Goal: Information Seeking & Learning: Learn about a topic

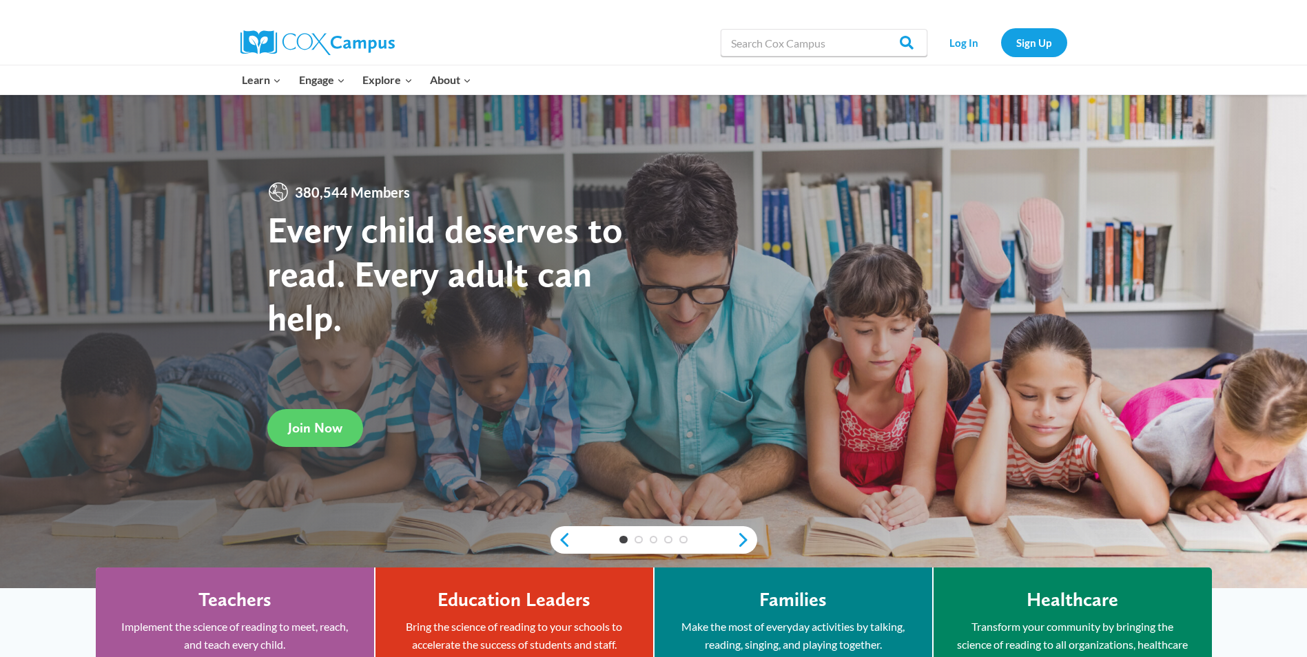
click at [0, 0] on link "Early Care and Learning" at bounding box center [0, 0] width 0 height 0
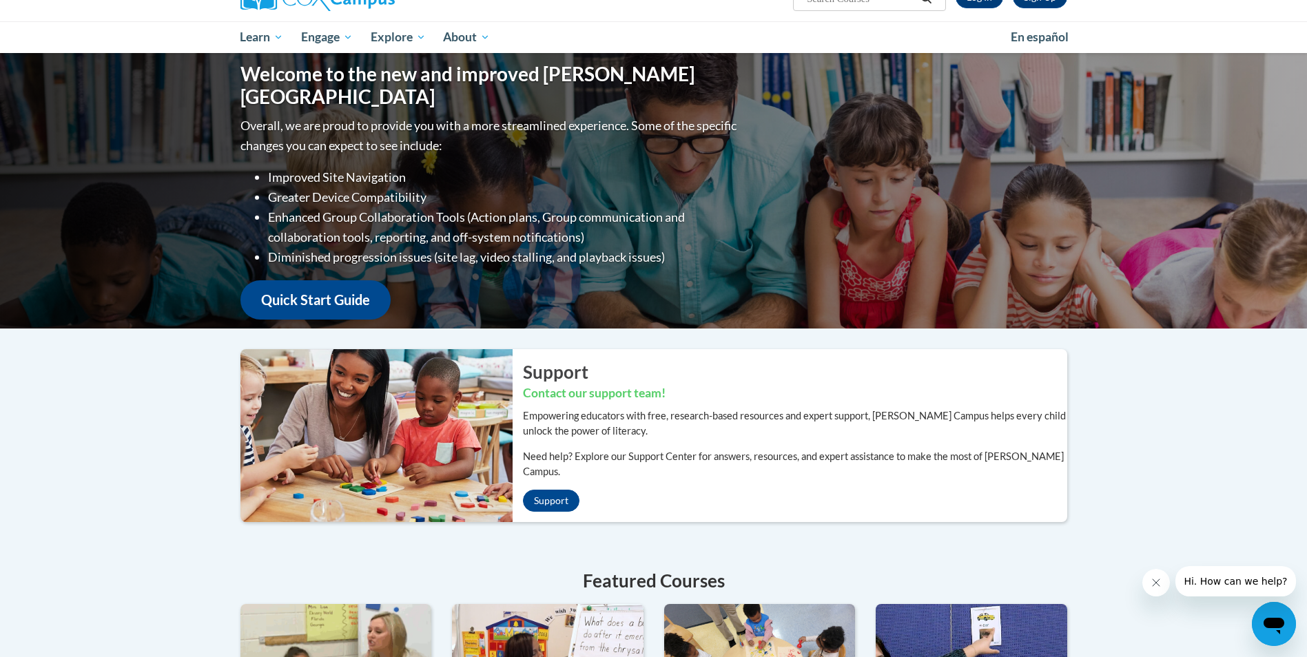
scroll to position [69, 0]
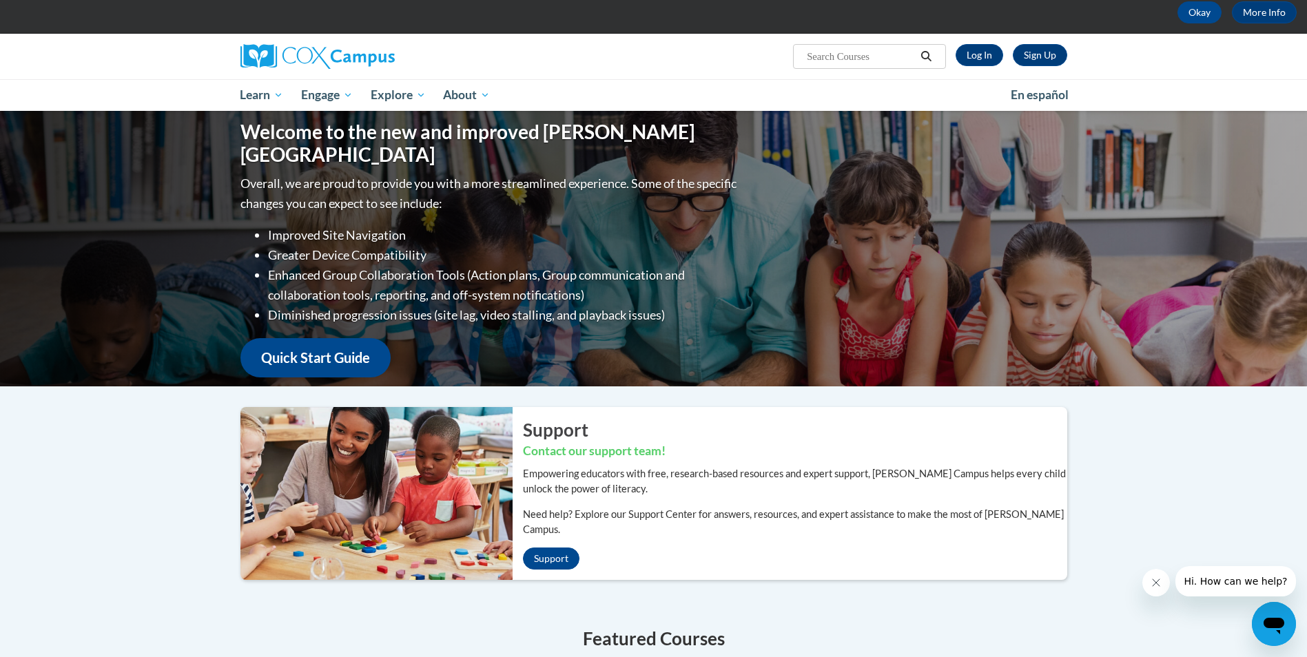
click at [842, 64] on input "Search..." at bounding box center [861, 56] width 110 height 17
type input "profession"
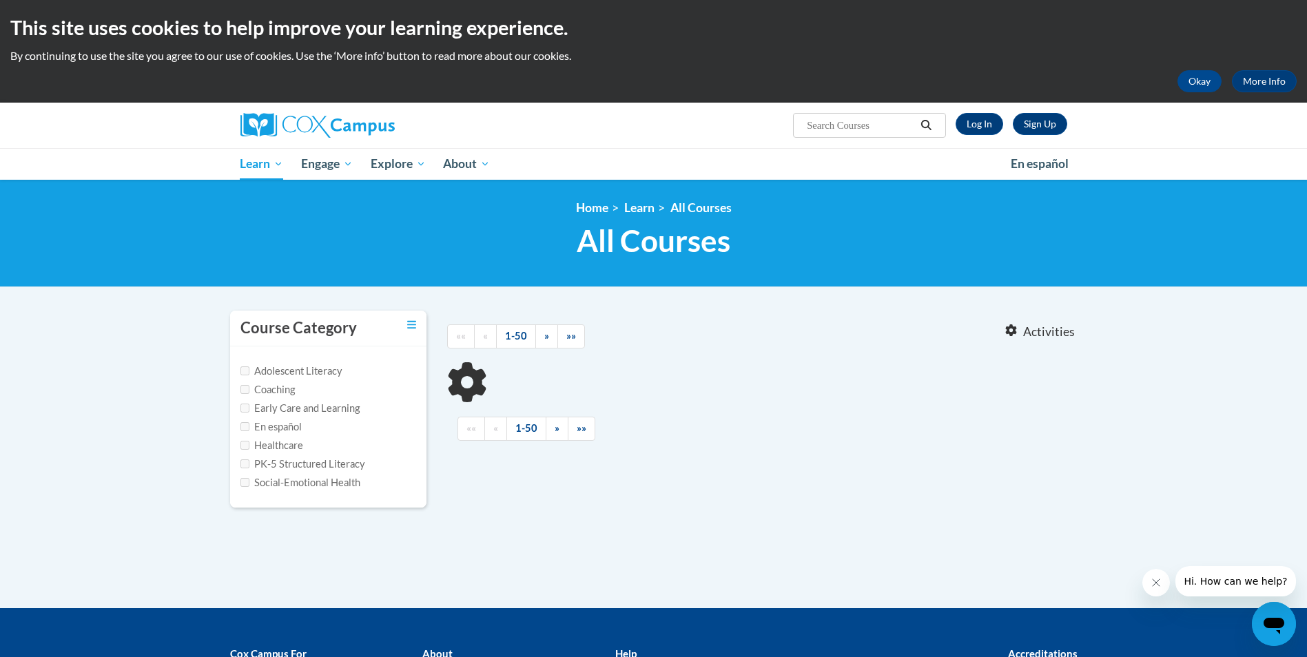
type input "profession"
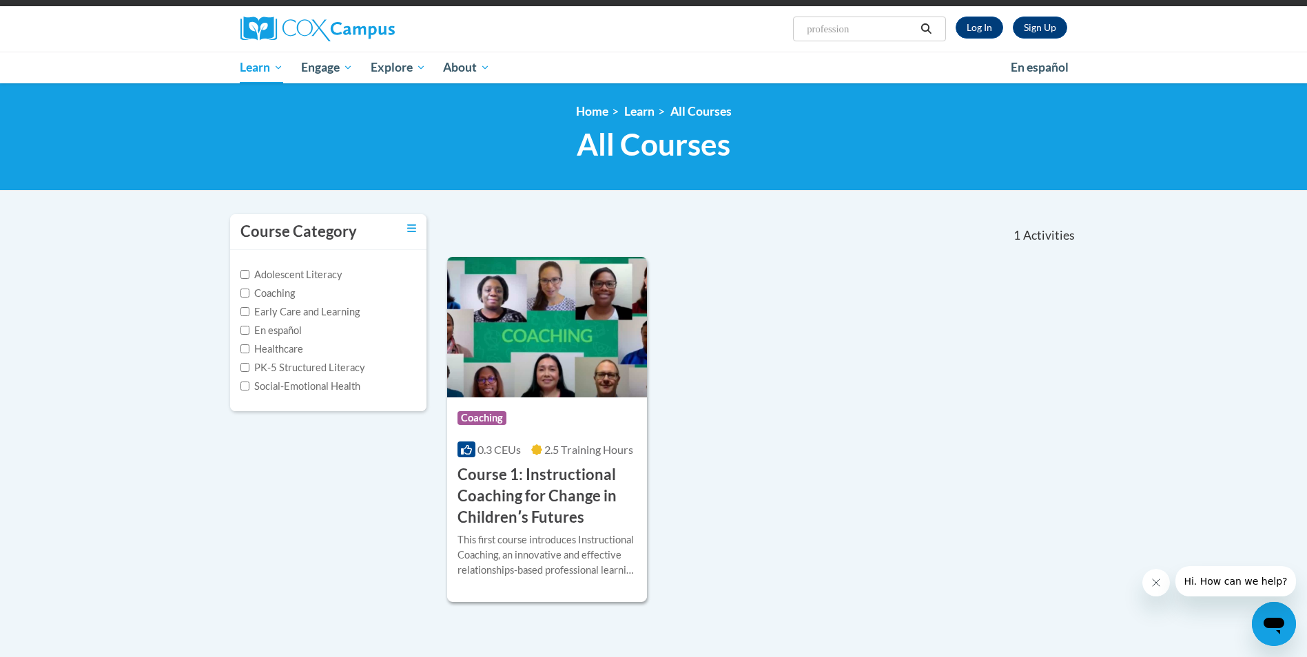
scroll to position [138, 0]
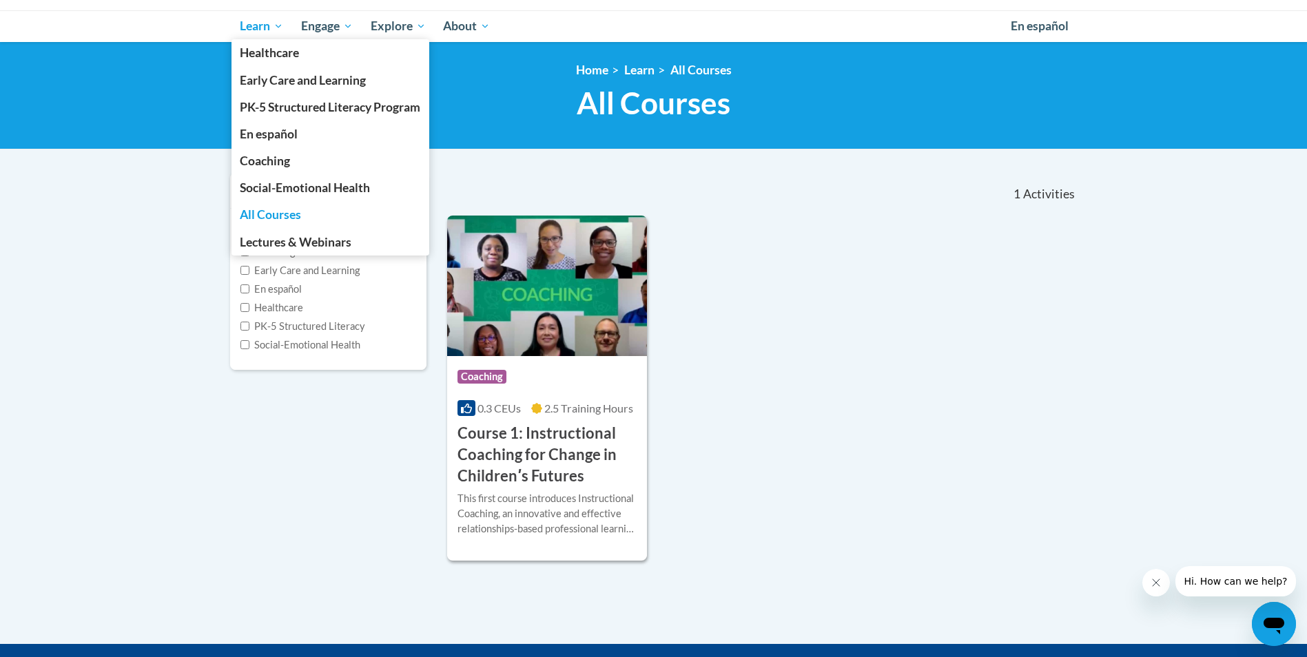
click at [263, 219] on span "All Courses" at bounding box center [270, 214] width 61 height 14
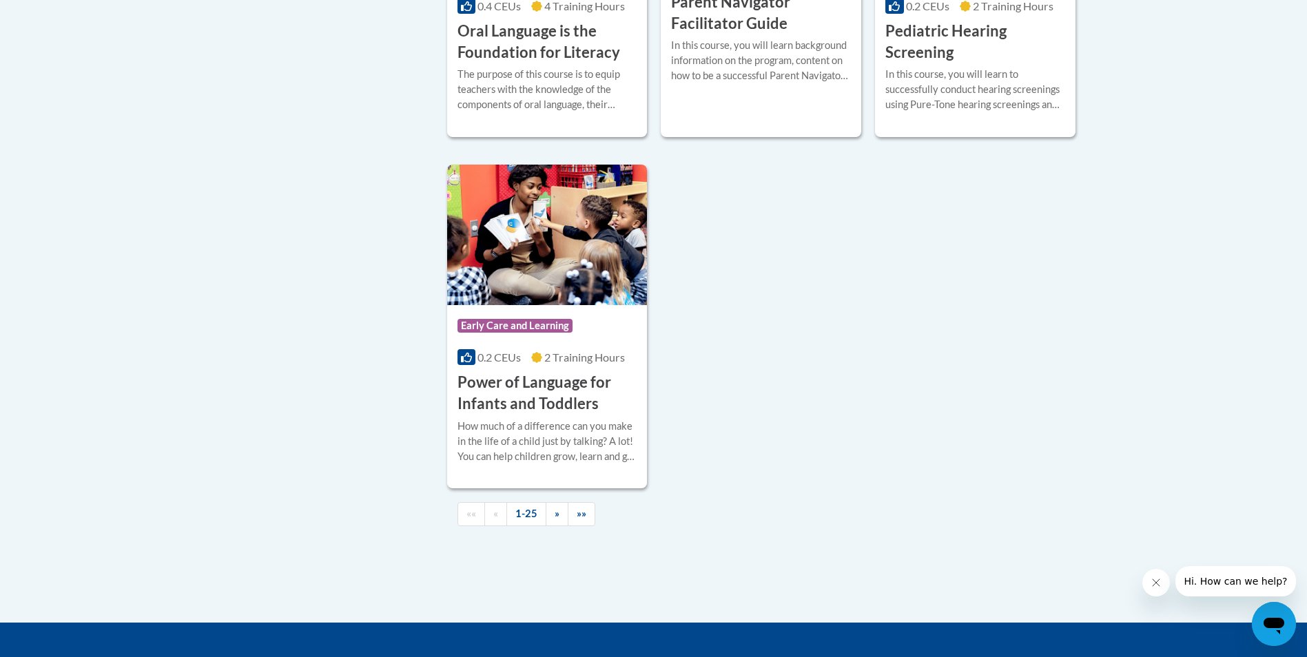
scroll to position [3170, 0]
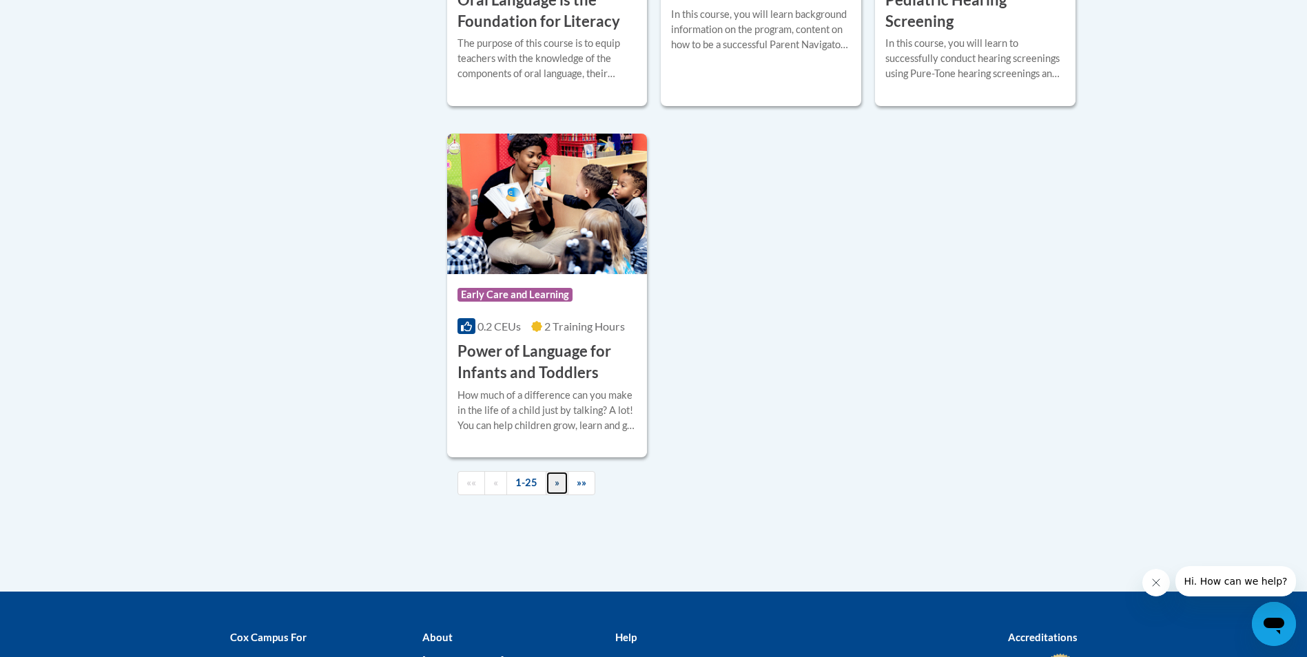
click at [558, 489] on span "»" at bounding box center [557, 483] width 5 height 12
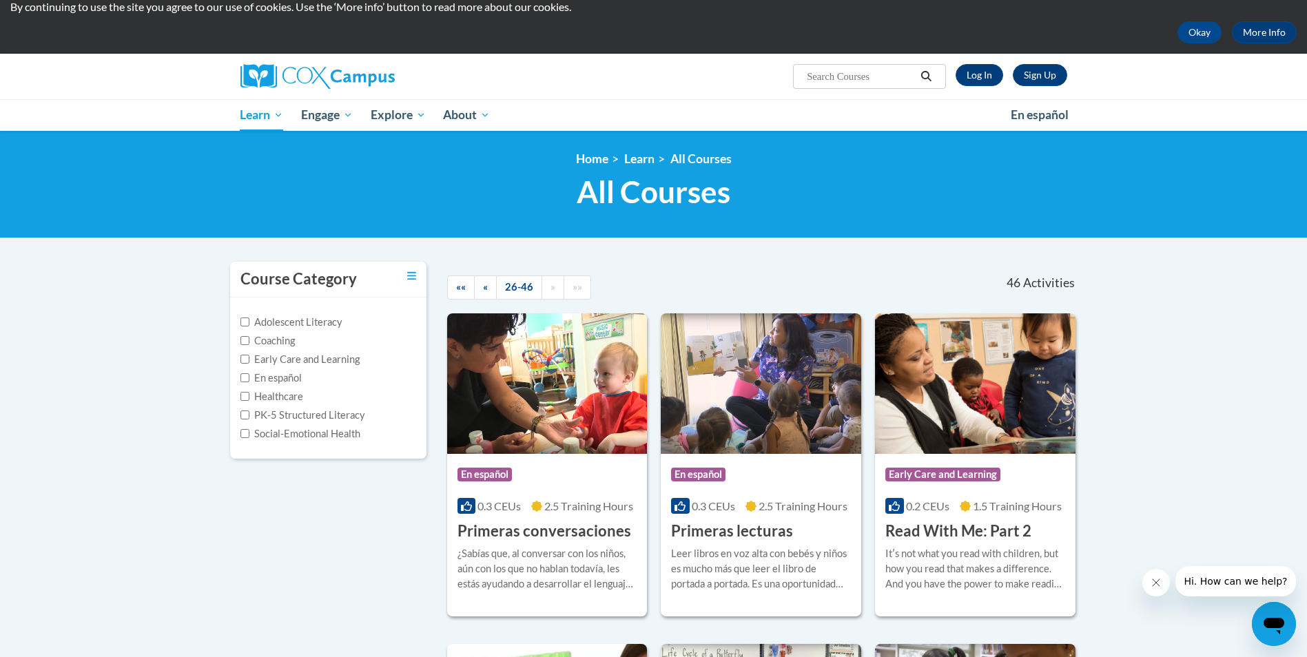
scroll to position [0, 0]
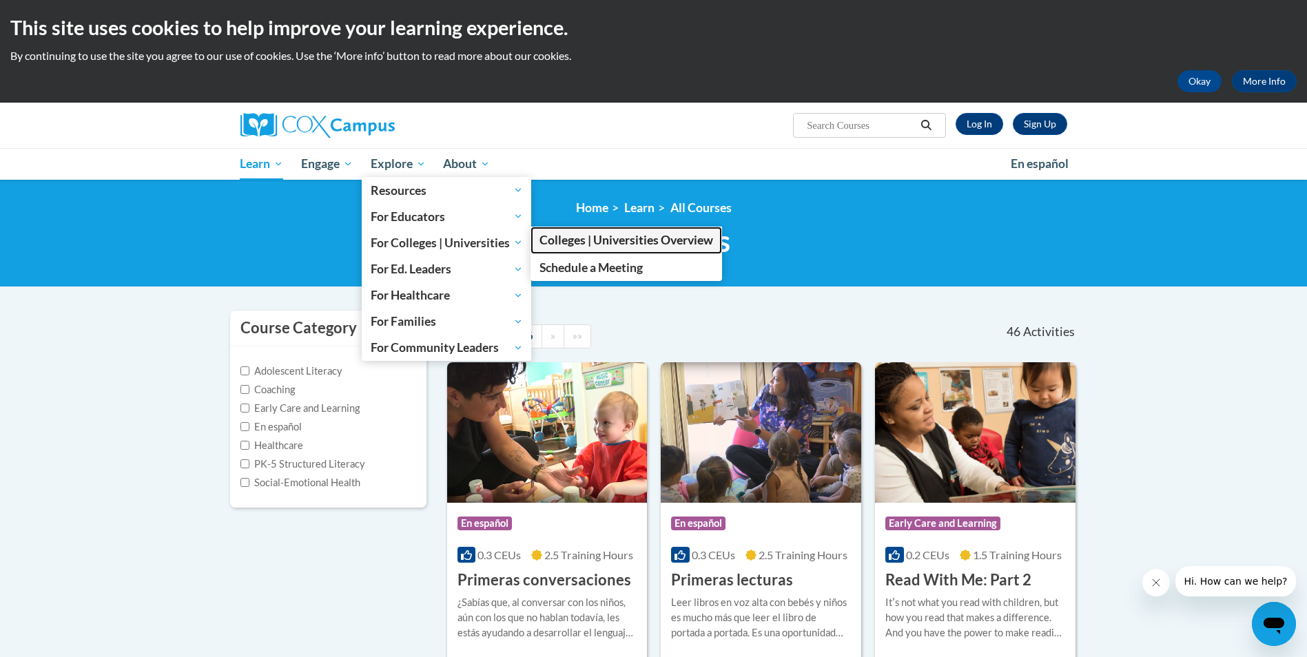
click at [587, 245] on span "Colleges | Universities Overview" at bounding box center [627, 240] width 174 height 14
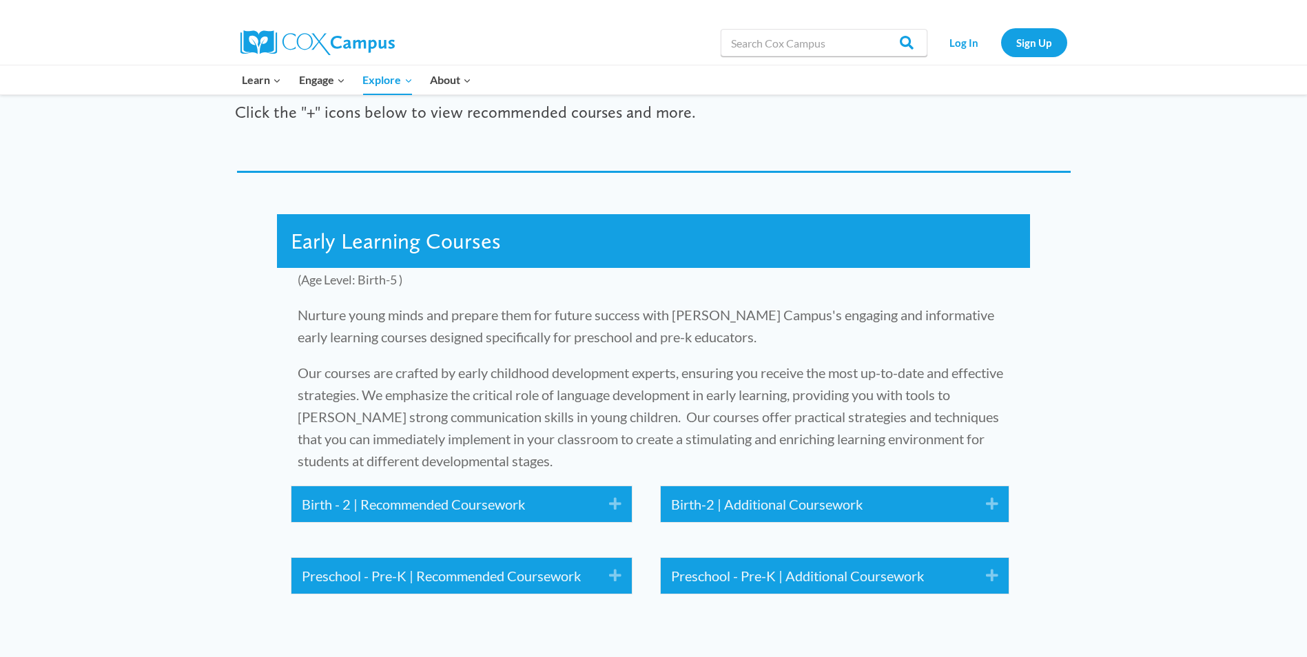
scroll to position [1516, 0]
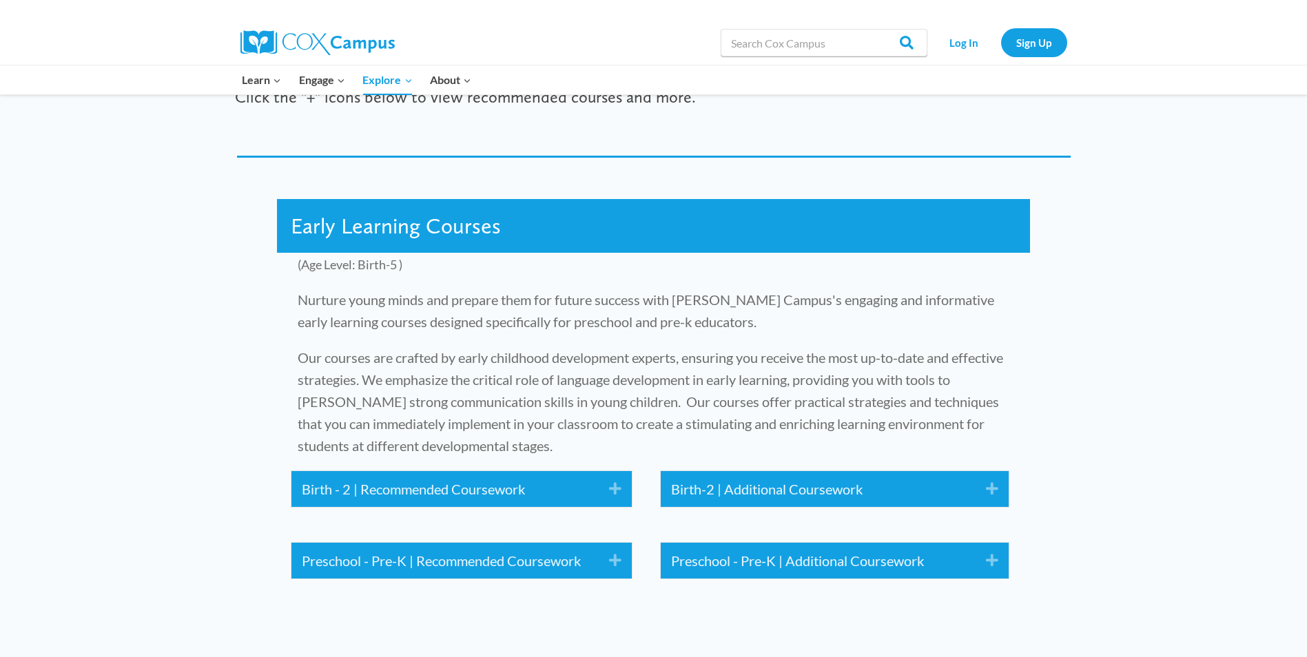
click at [979, 550] on icon "Expand" at bounding box center [987, 561] width 23 height 22
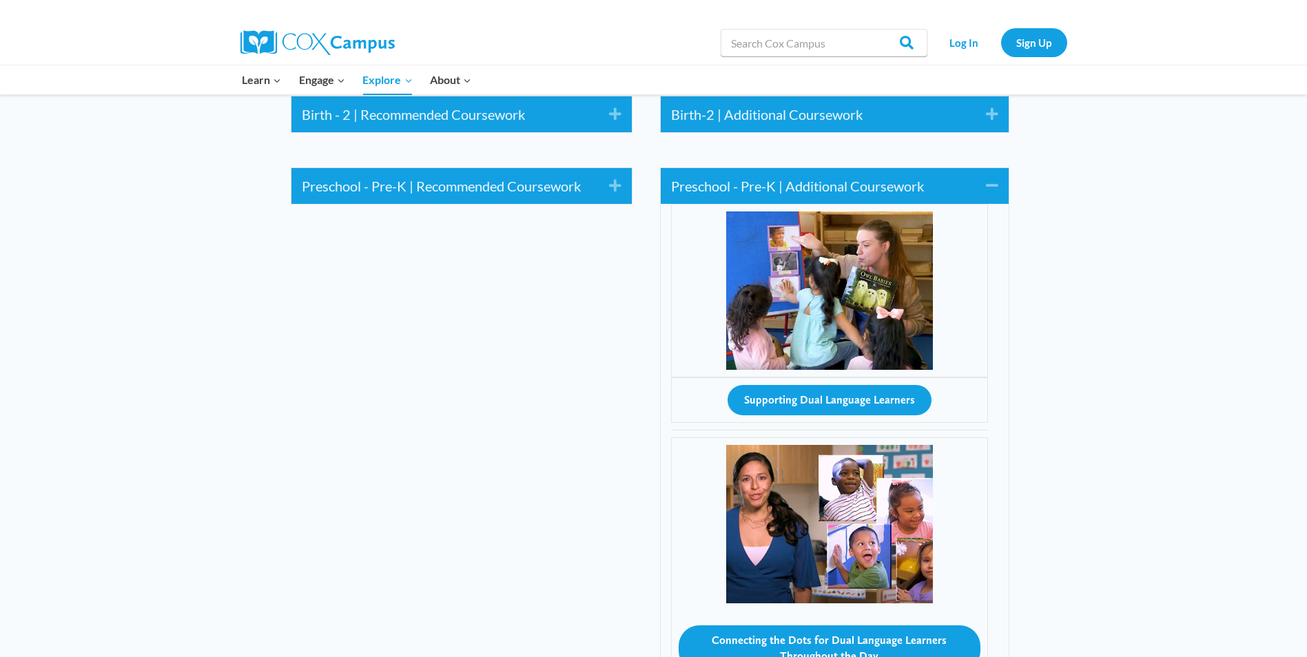
scroll to position [1792, 0]
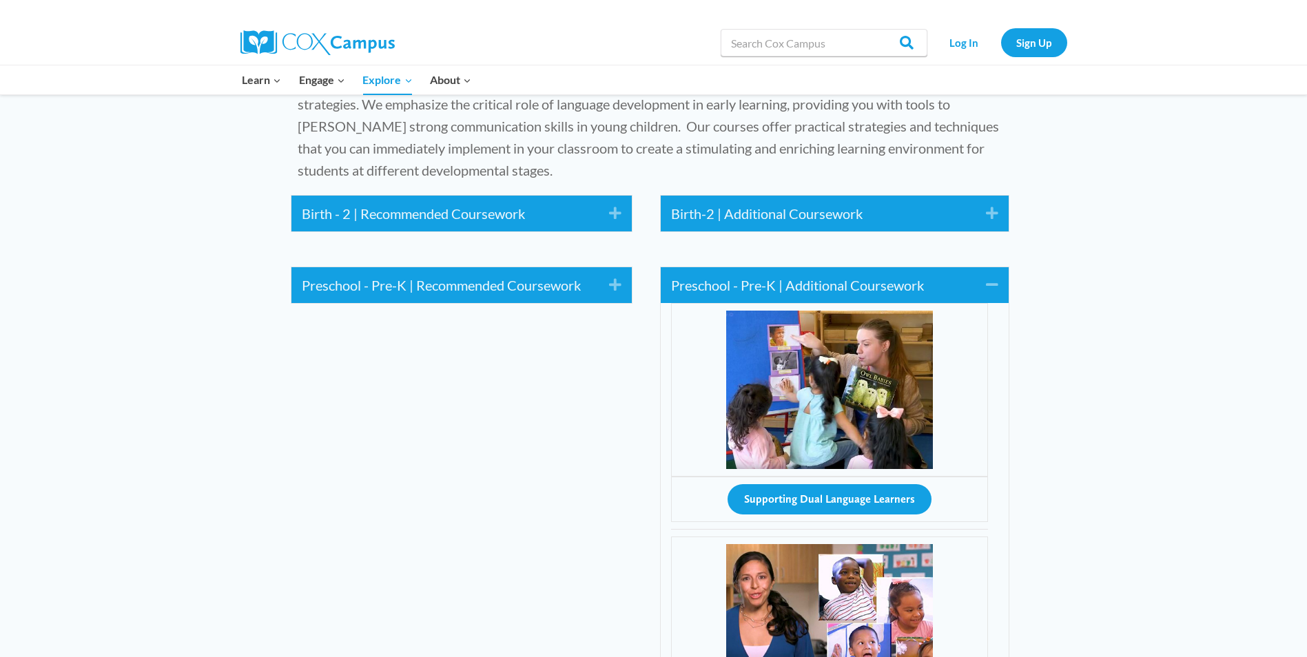
click at [603, 274] on icon "Expand" at bounding box center [610, 285] width 23 height 22
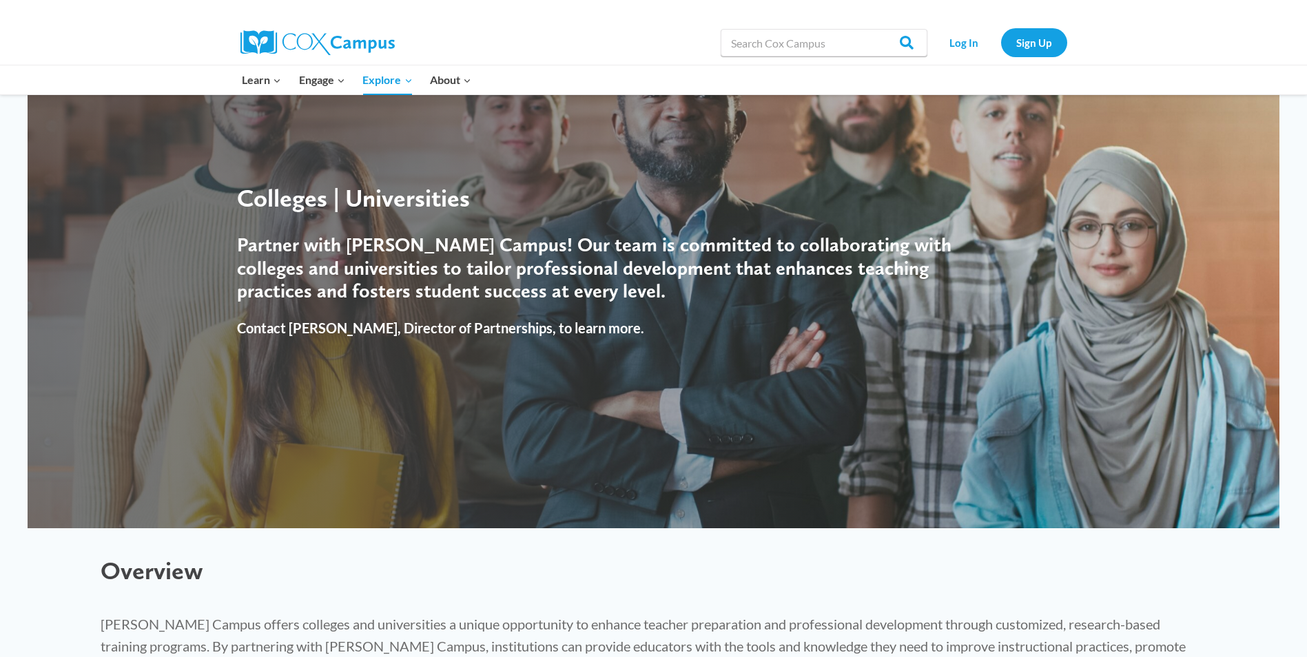
scroll to position [0, 0]
